Goal: Check status: Check status

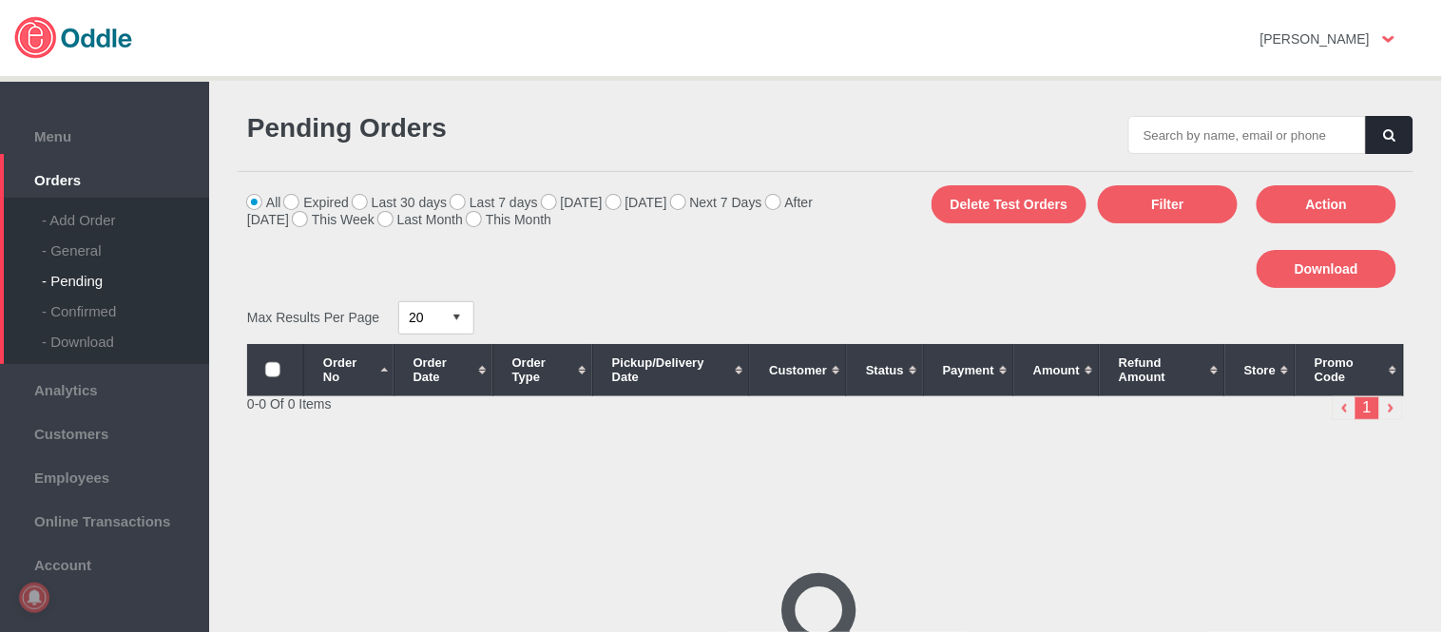
click at [88, 255] on div "- General" at bounding box center [125, 243] width 167 height 30
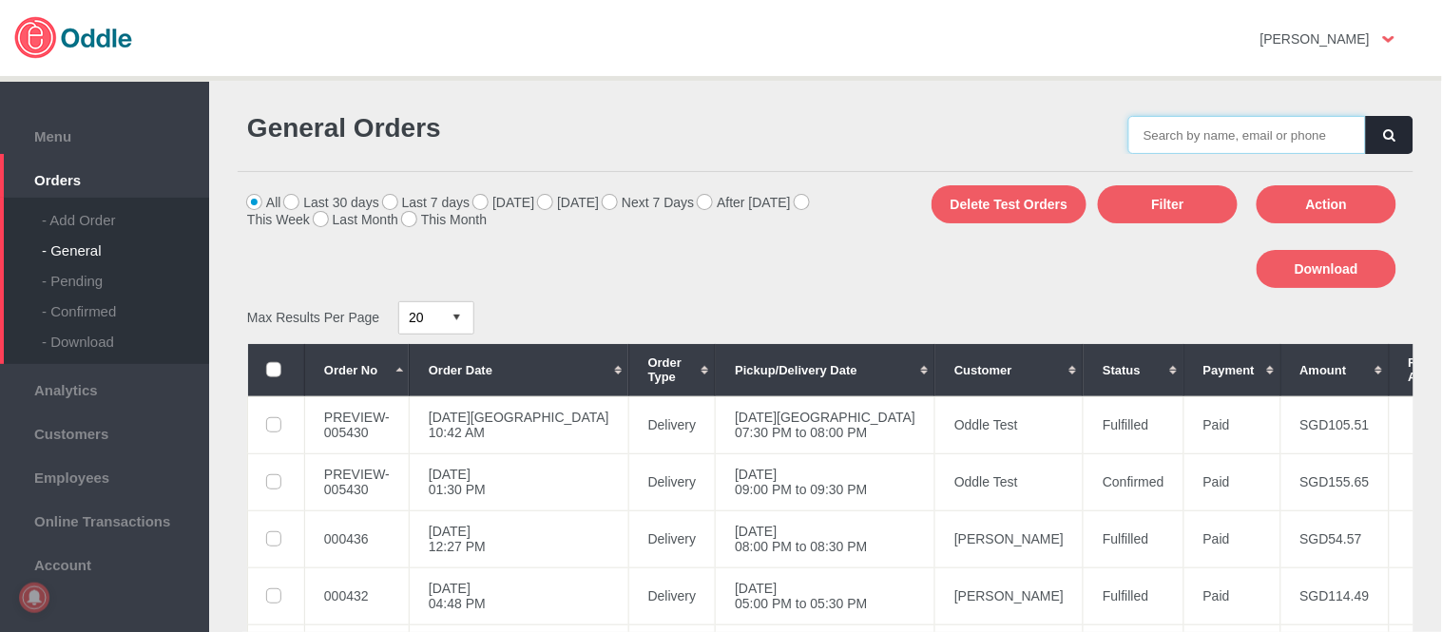
click at [1211, 135] on input "text" at bounding box center [1247, 135] width 238 height 38
paste input "5430"
type input "005430"
click at [1390, 137] on button "button" at bounding box center [1390, 135] width 48 height 38
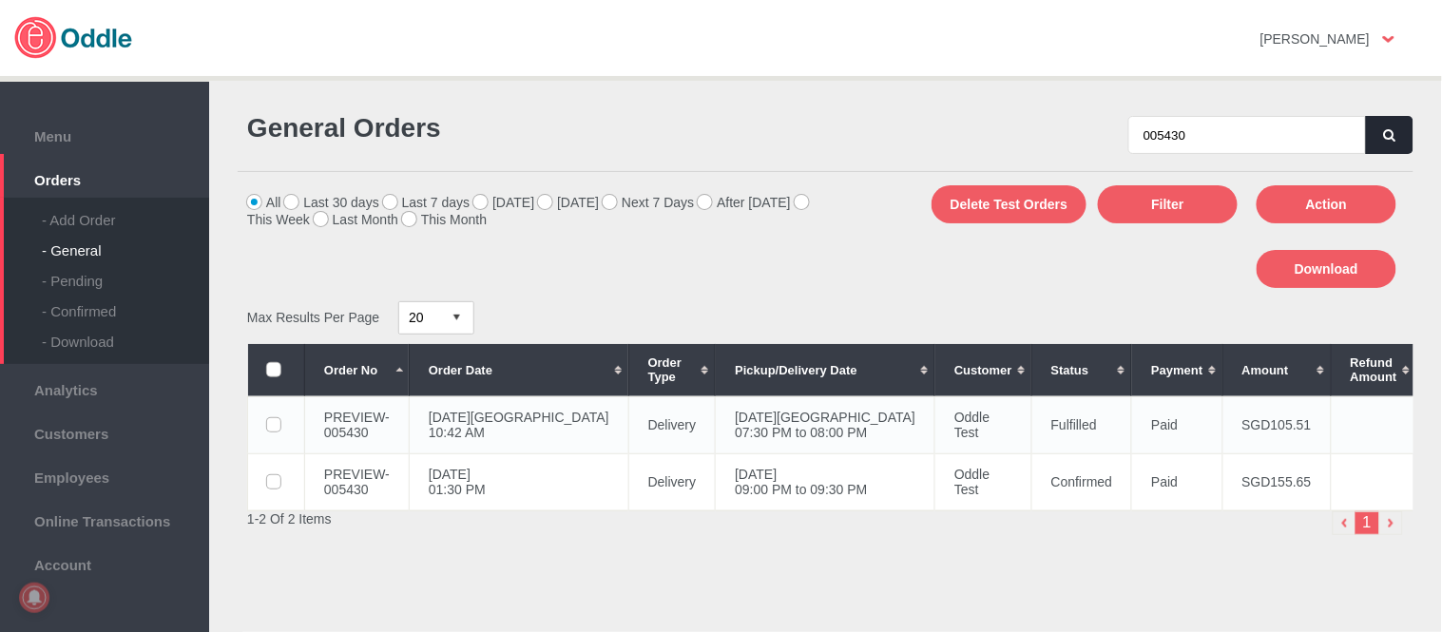
click at [790, 438] on td "11 Aug 2025, Mon 07:30 PM to 08:00 PM" at bounding box center [826, 424] width 220 height 57
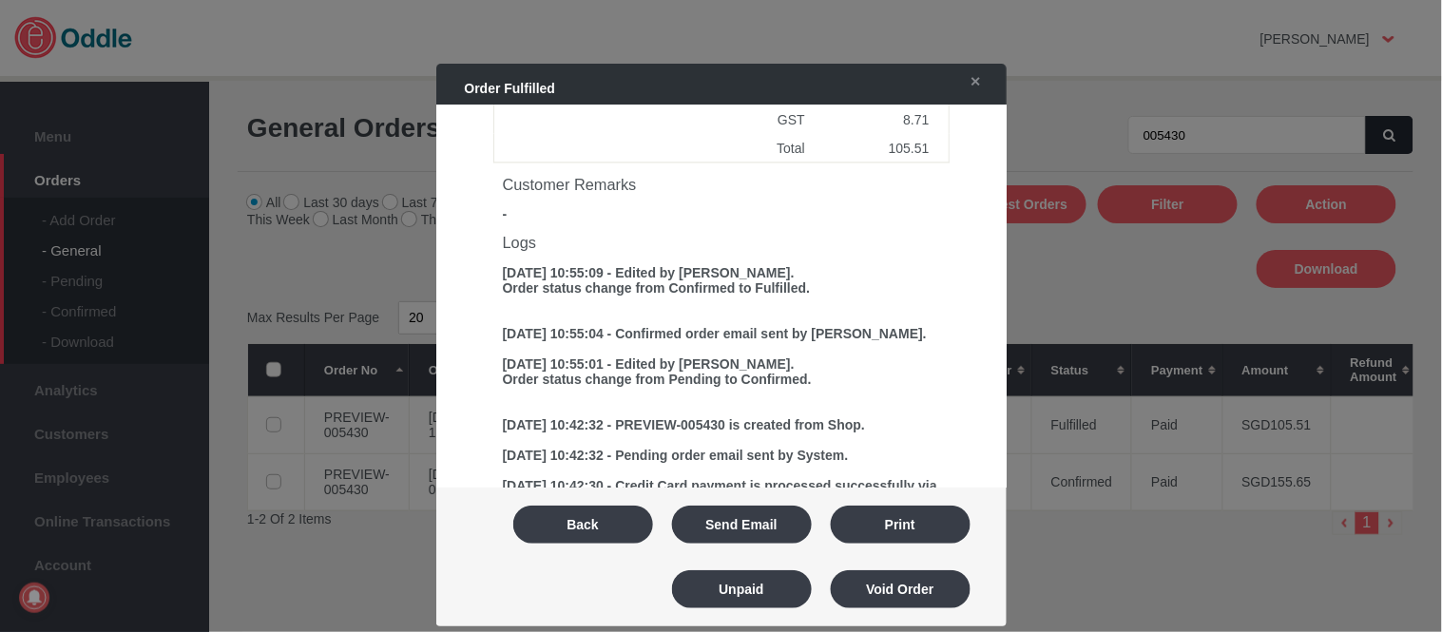
scroll to position [900, 0]
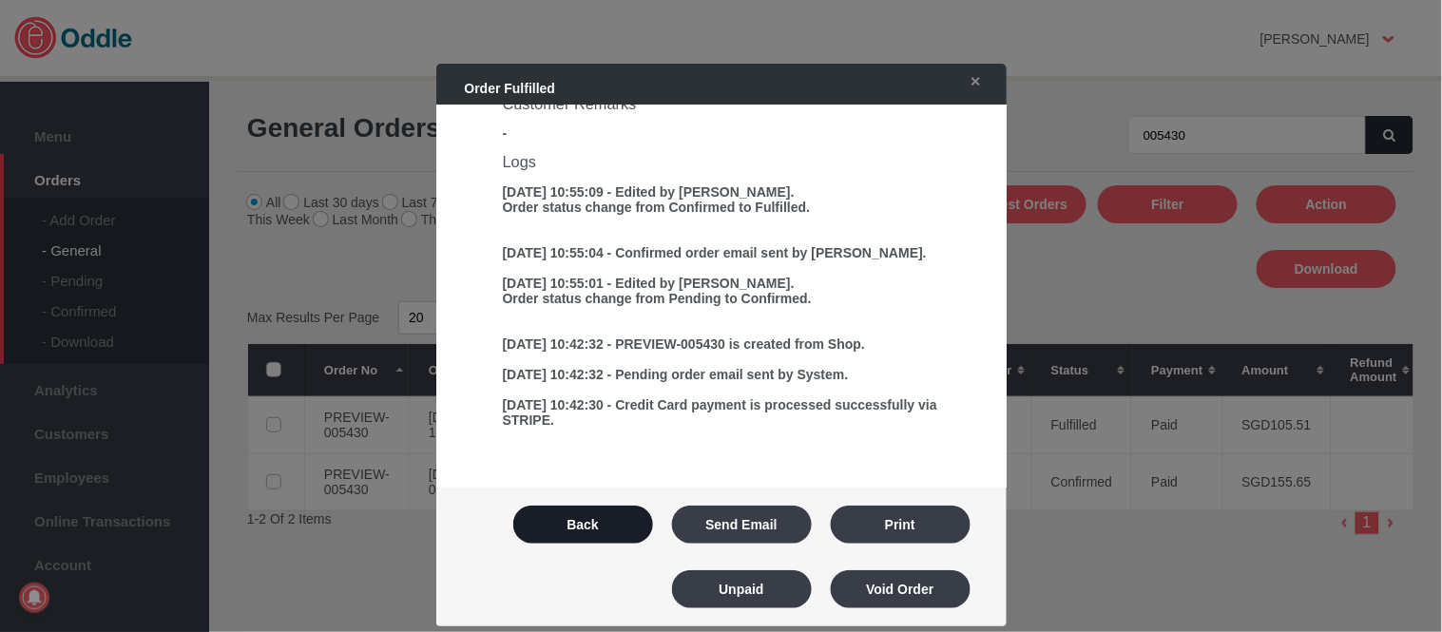
click at [584, 518] on button "Back" at bounding box center [583, 525] width 140 height 38
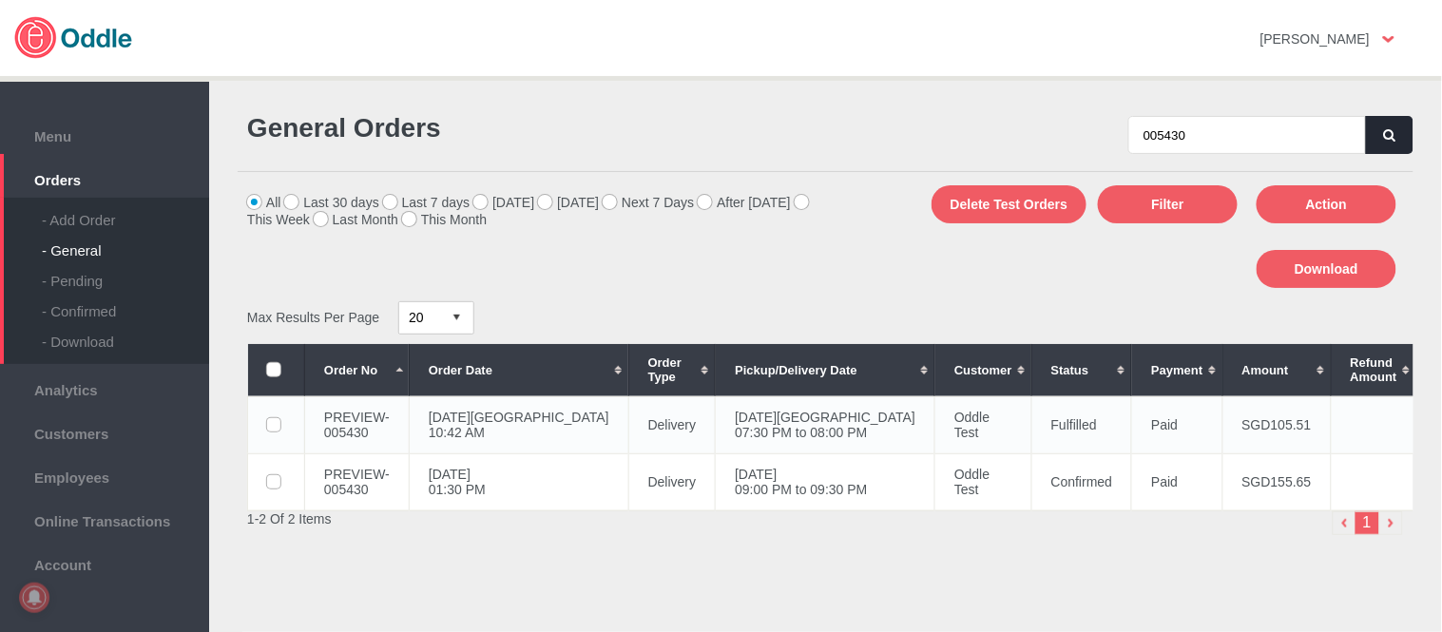
click at [716, 415] on td "11 Aug 2025, Mon 07:30 PM to 08:00 PM" at bounding box center [826, 424] width 220 height 57
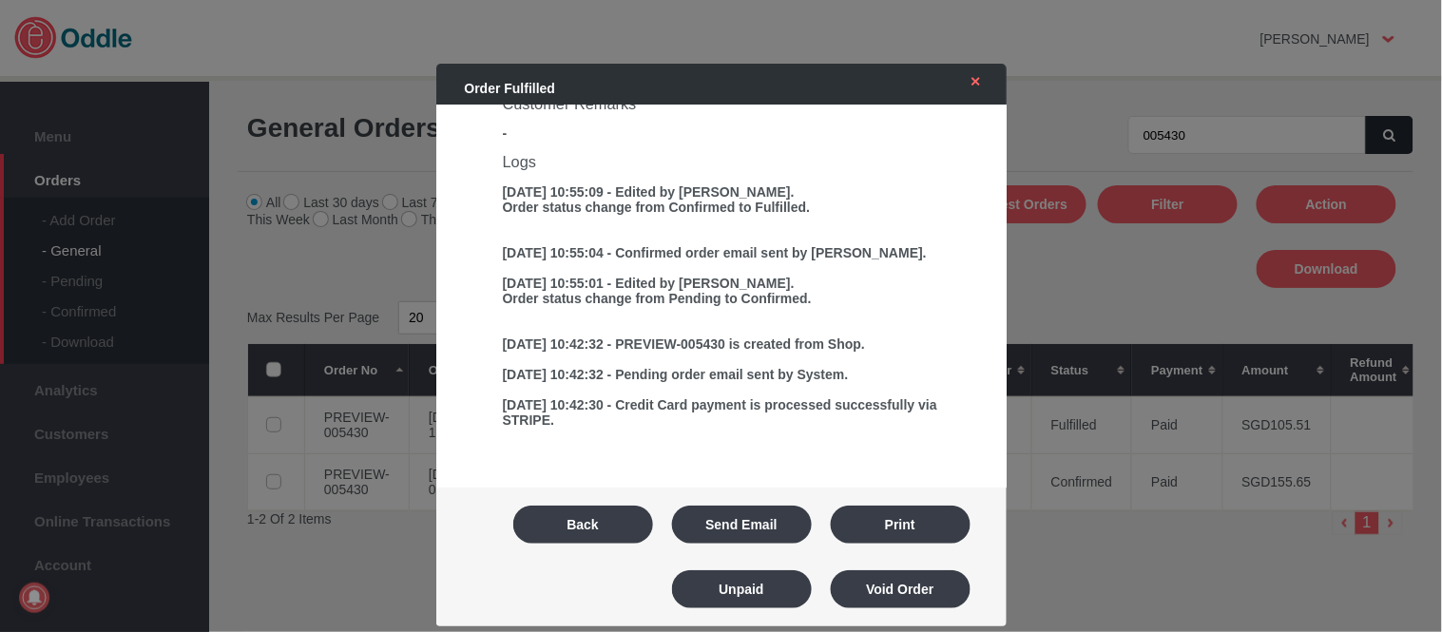
click at [974, 88] on link "✕" at bounding box center [971, 82] width 40 height 34
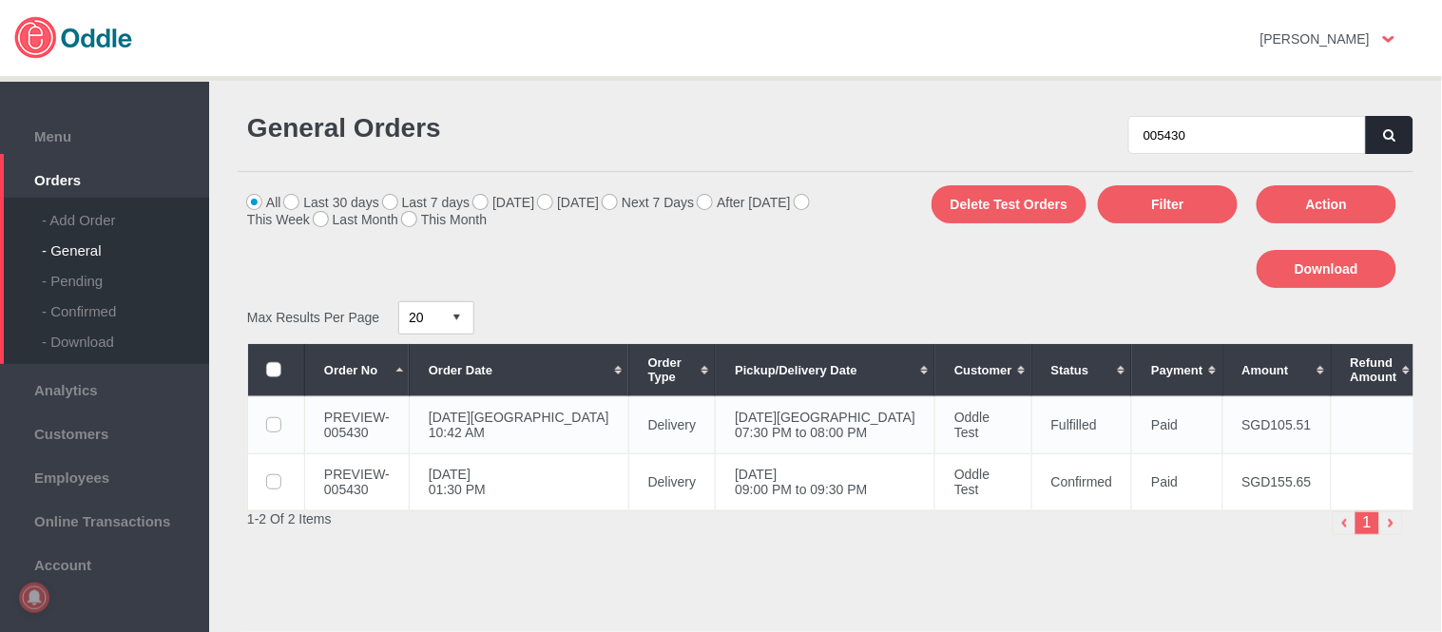
click at [757, 423] on td "11 Aug 2025, Mon 07:30 PM to 08:00 PM" at bounding box center [826, 424] width 220 height 57
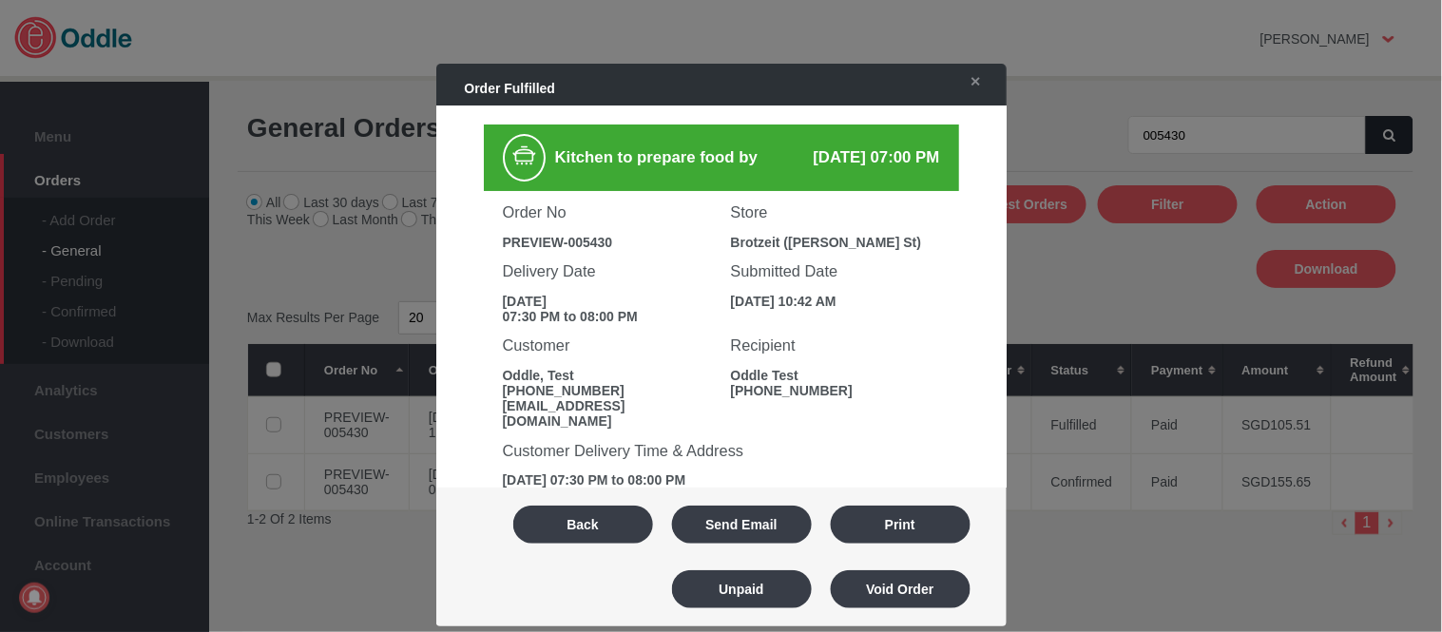
scroll to position [105, 0]
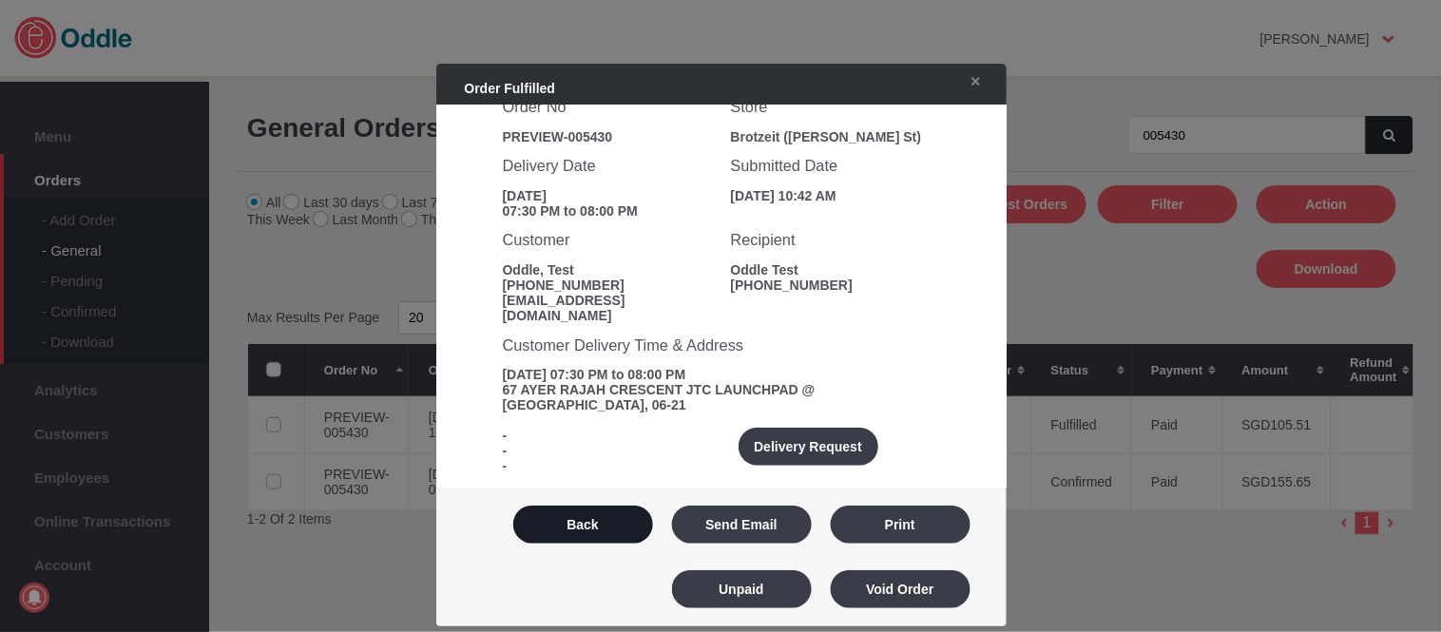
click at [604, 523] on button "Back" at bounding box center [583, 525] width 140 height 38
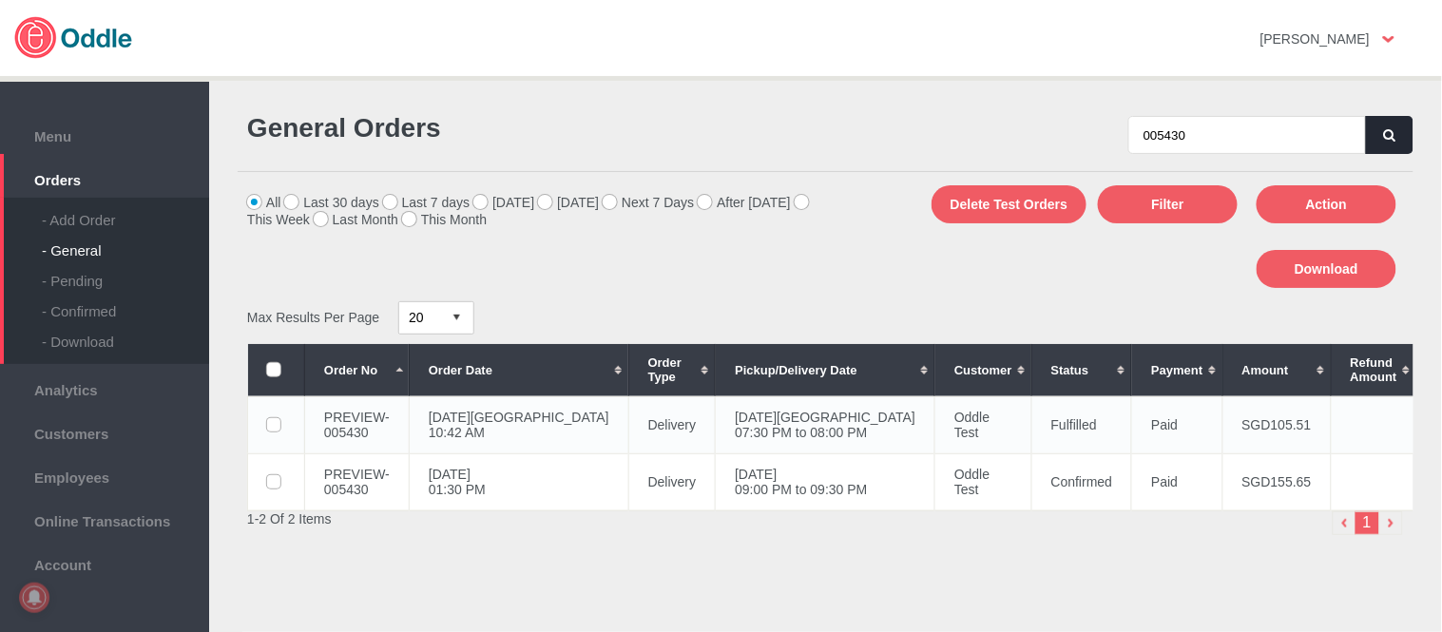
click at [935, 411] on td "Oddle Test" at bounding box center [983, 424] width 97 height 57
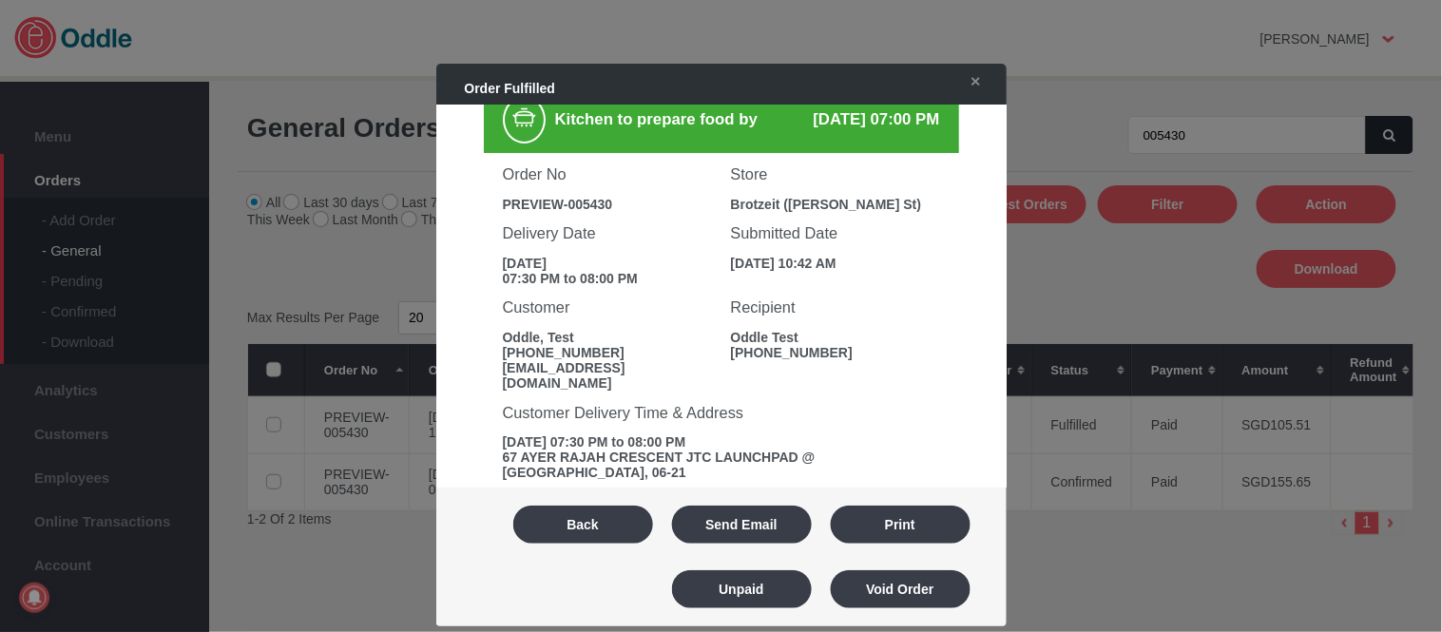
scroll to position [0, 0]
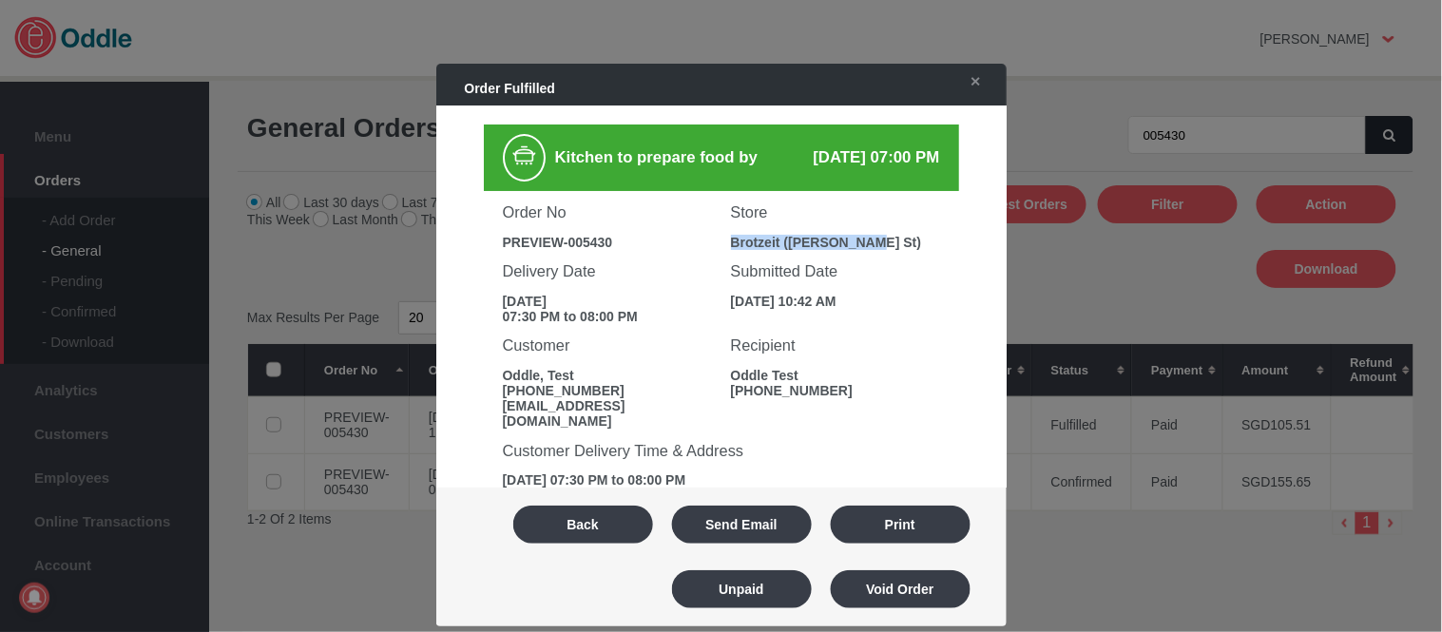
drag, startPoint x: 728, startPoint y: 243, endPoint x: 878, endPoint y: 242, distance: 150.2
click at [878, 242] on div "Brotzeit ([PERSON_NAME] St)" at bounding box center [835, 242] width 209 height 15
copy div "Brotzeit ([PERSON_NAME] St)"
drag, startPoint x: 499, startPoint y: 236, endPoint x: 623, endPoint y: 239, distance: 123.6
click at [623, 239] on div "Order No PREVIEW-005430" at bounding box center [607, 220] width 228 height 59
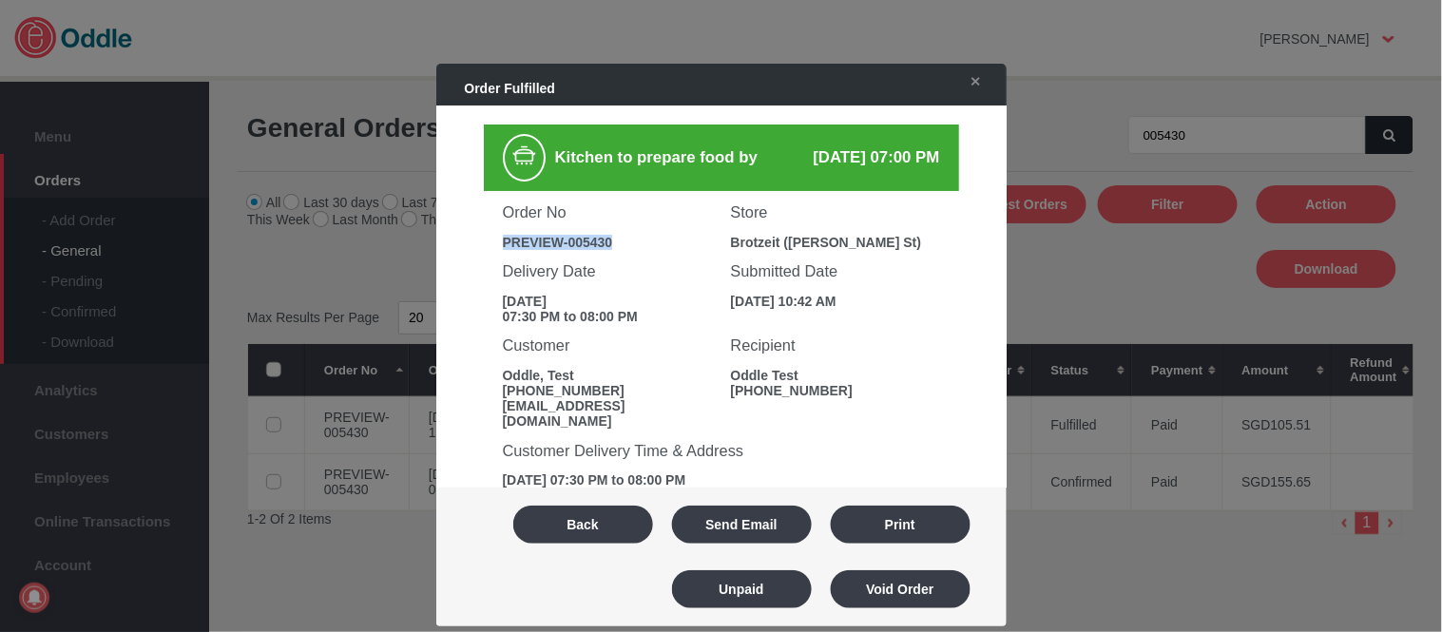
copy div "PREVIEW-005430"
click at [786, 250] on div "Submitted Date 11 Aug 2025, 10:42 AM" at bounding box center [835, 279] width 228 height 59
drag, startPoint x: 719, startPoint y: 239, endPoint x: 861, endPoint y: 242, distance: 141.6
click at [861, 242] on div "Store Brotzeit (Stanley St)" at bounding box center [835, 220] width 228 height 59
copy div "Brotzeit ([PERSON_NAME] St)"
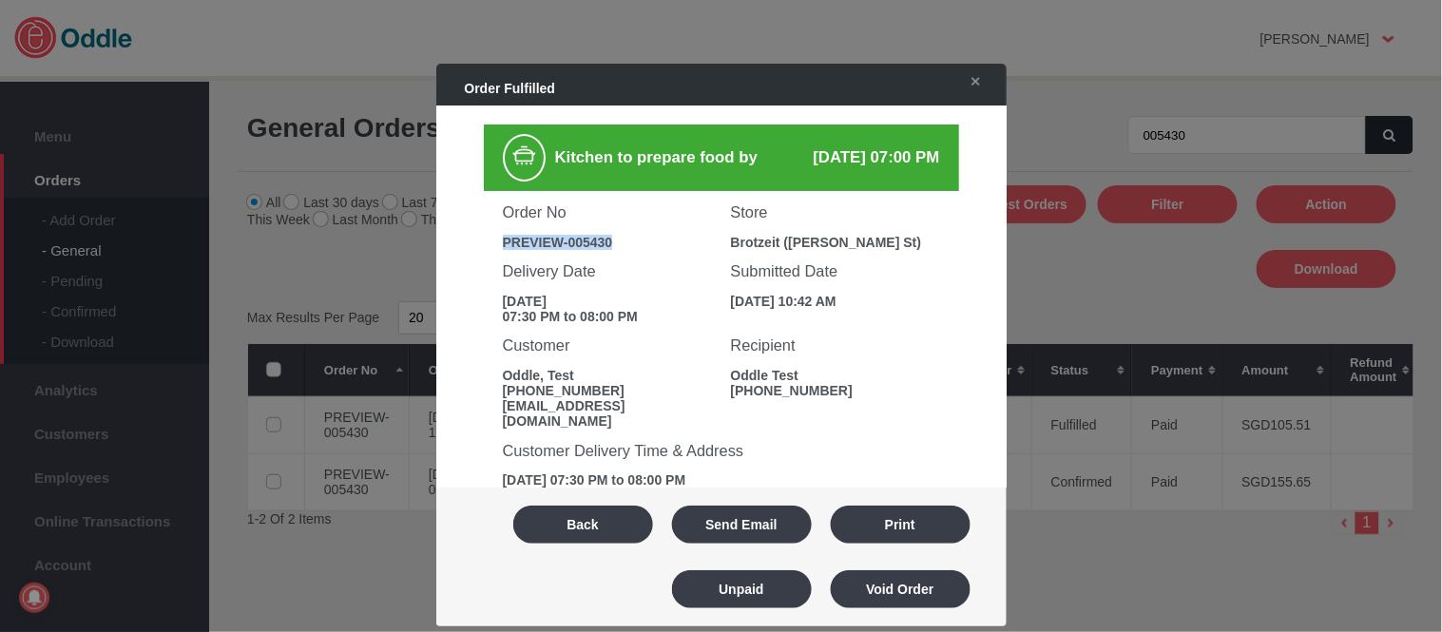
drag, startPoint x: 498, startPoint y: 231, endPoint x: 647, endPoint y: 236, distance: 149.3
click at [647, 236] on div "Order No PREVIEW-005430" at bounding box center [607, 220] width 228 height 59
copy div "PREVIEW-005430"
click at [554, 528] on button "Back" at bounding box center [583, 525] width 140 height 38
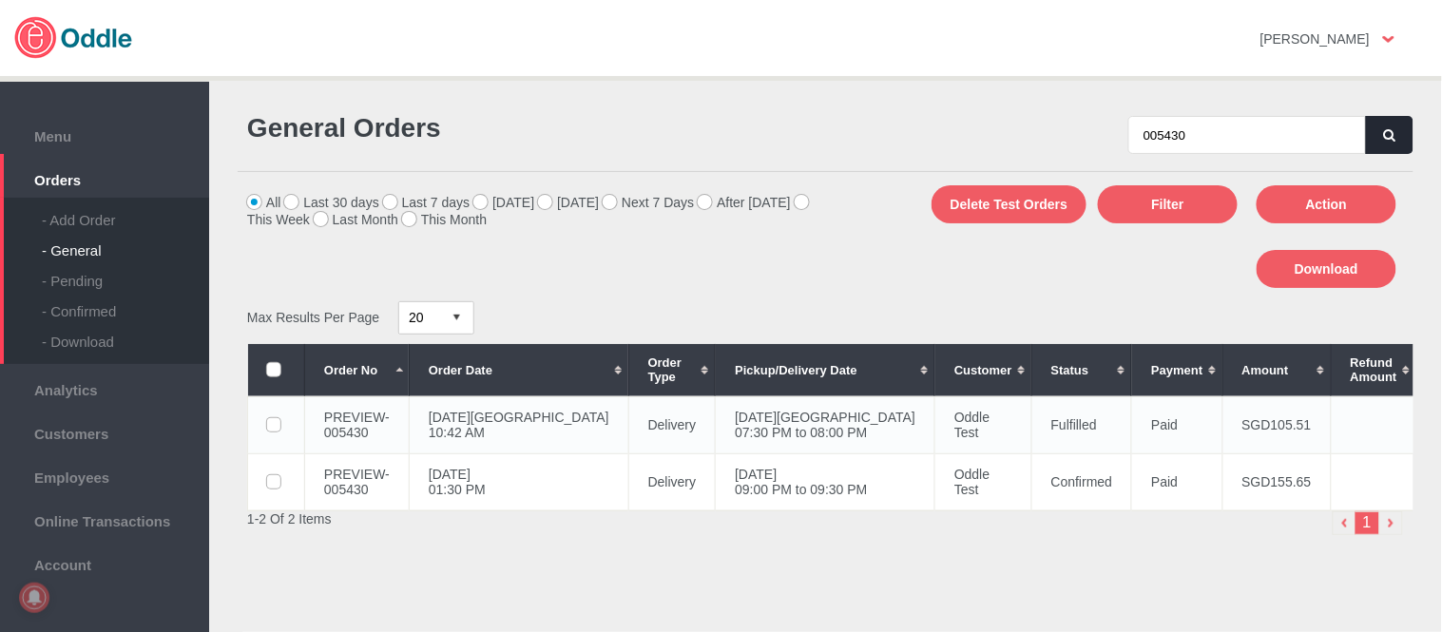
click at [722, 422] on td "11 Aug 2025, Mon 07:30 PM to 08:00 PM" at bounding box center [826, 424] width 220 height 57
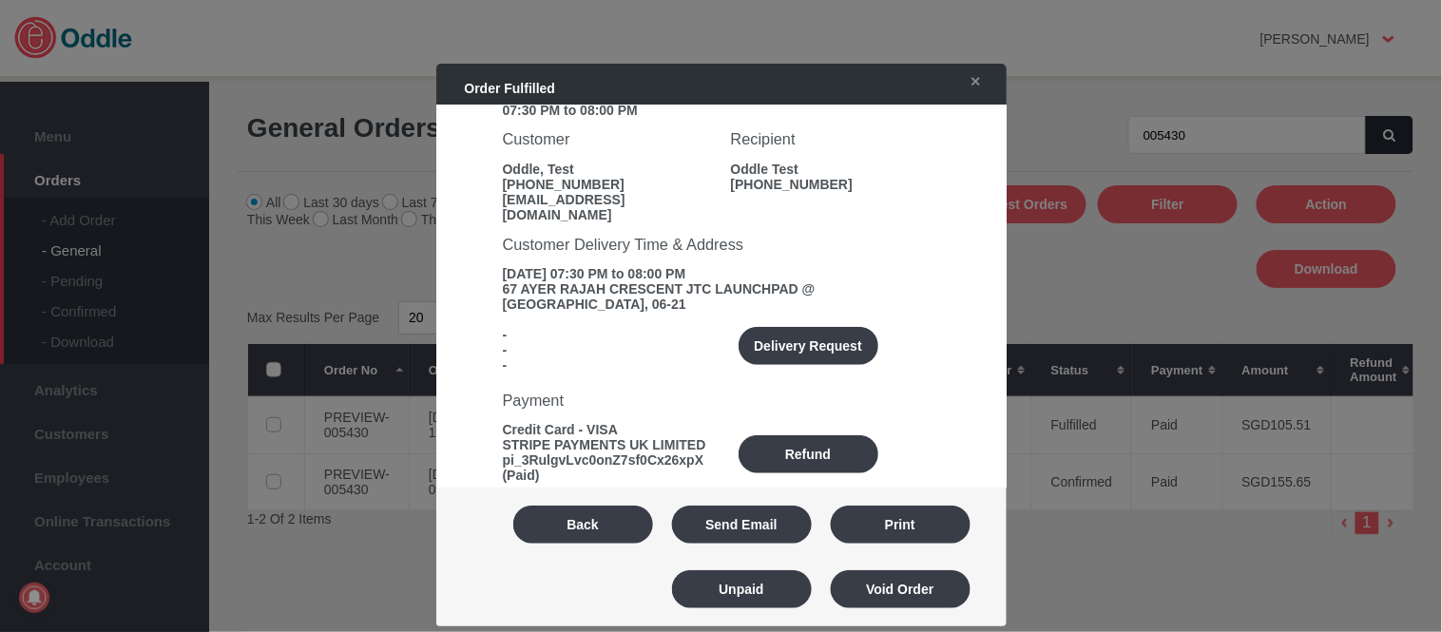
scroll to position [211, 0]
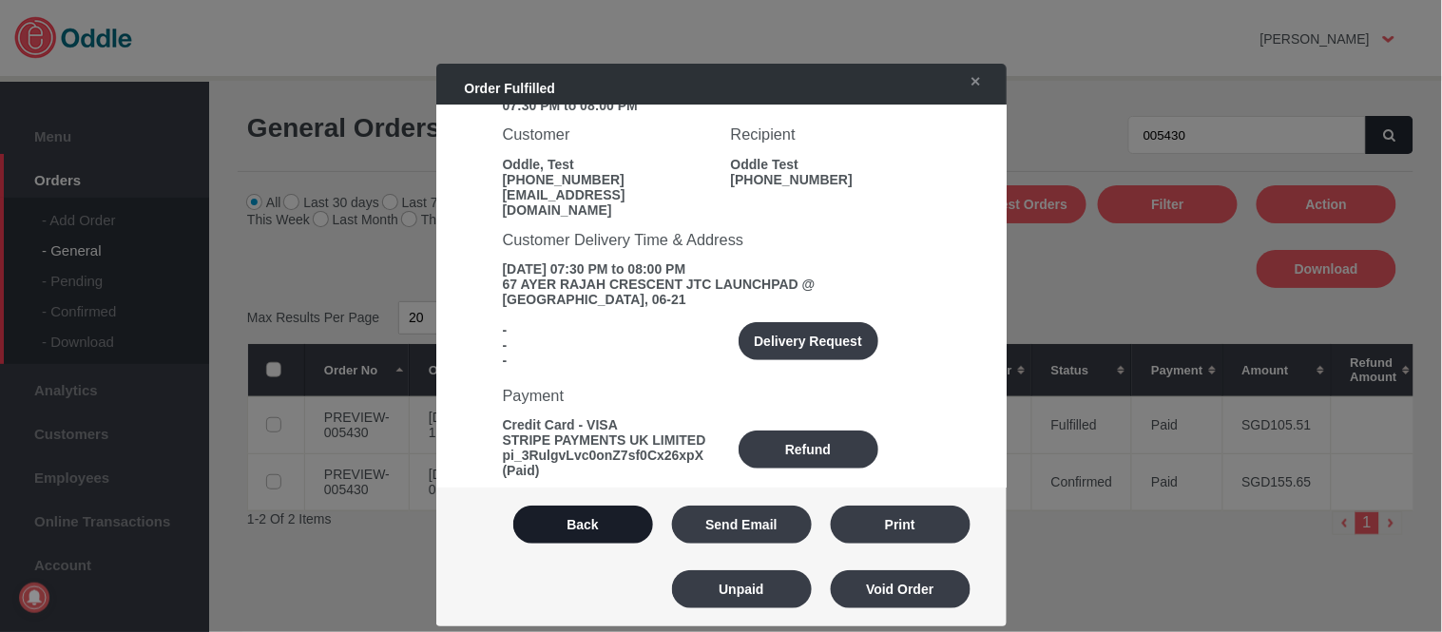
click at [584, 534] on button "Back" at bounding box center [583, 525] width 140 height 38
